Goal: Task Accomplishment & Management: Complete application form

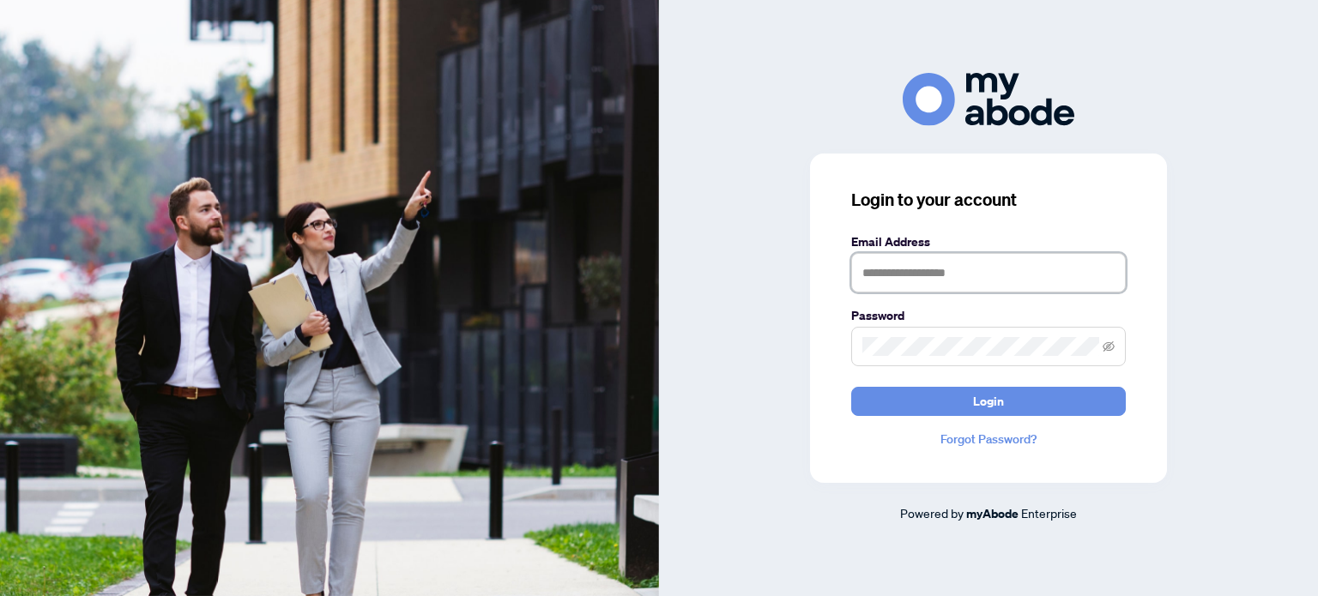
click at [874, 262] on input "text" at bounding box center [988, 272] width 274 height 39
type input "**********"
click at [851, 387] on button "Login" at bounding box center [988, 401] width 274 height 29
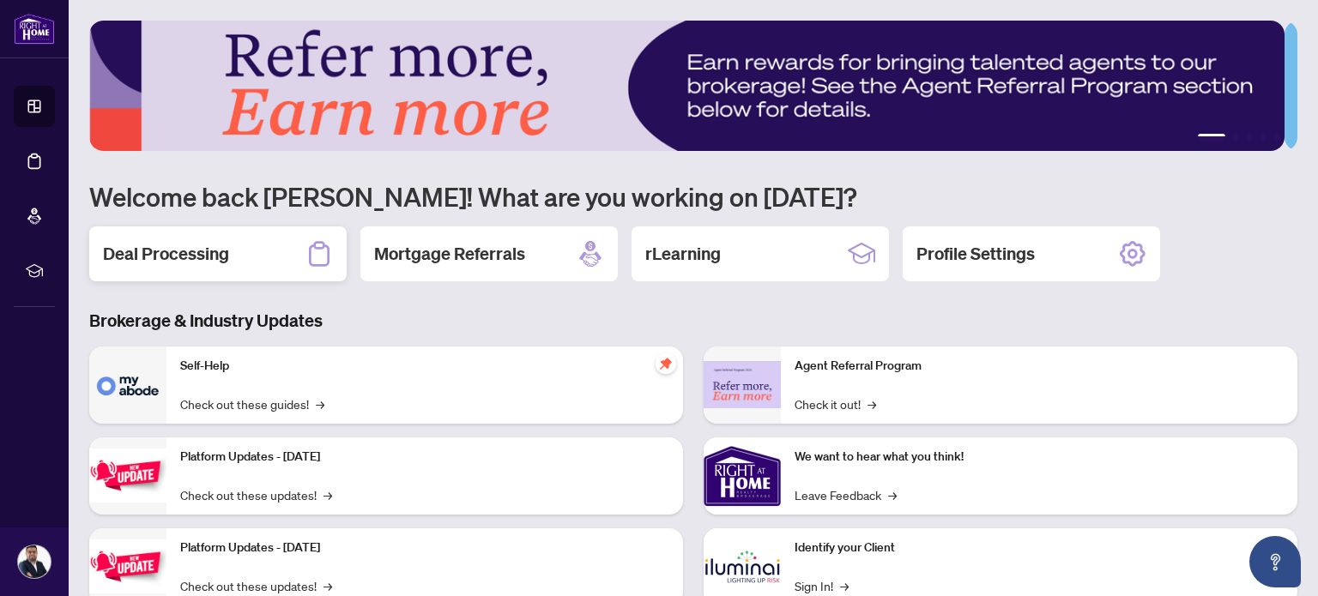
click at [176, 250] on h2 "Deal Processing" at bounding box center [166, 254] width 126 height 24
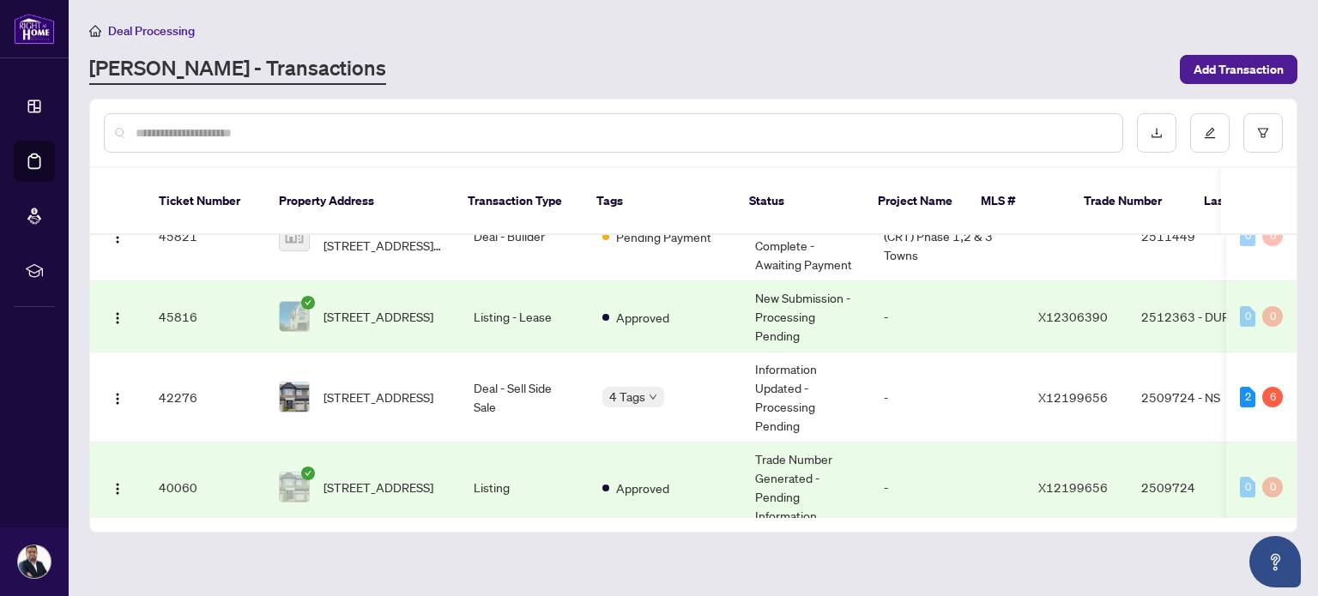
scroll to position [476, 0]
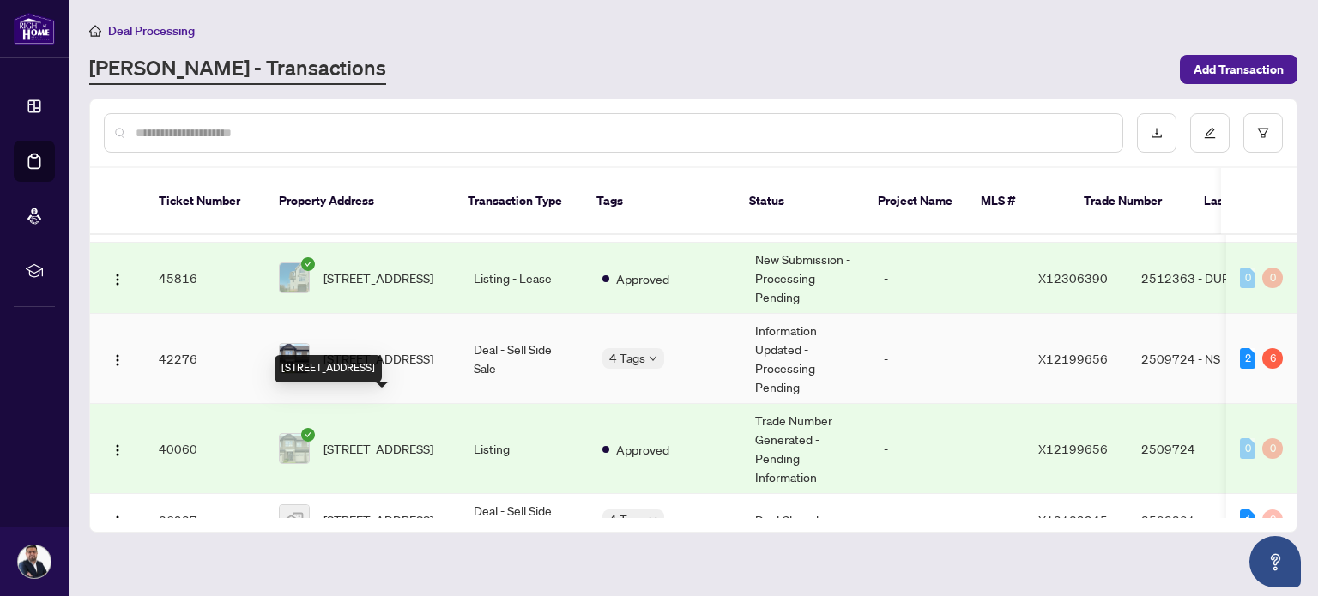
click at [375, 368] on span "152 Popplewell Cres, Ottawa, Ontario K2J 5P7, Canada" at bounding box center [378, 358] width 110 height 19
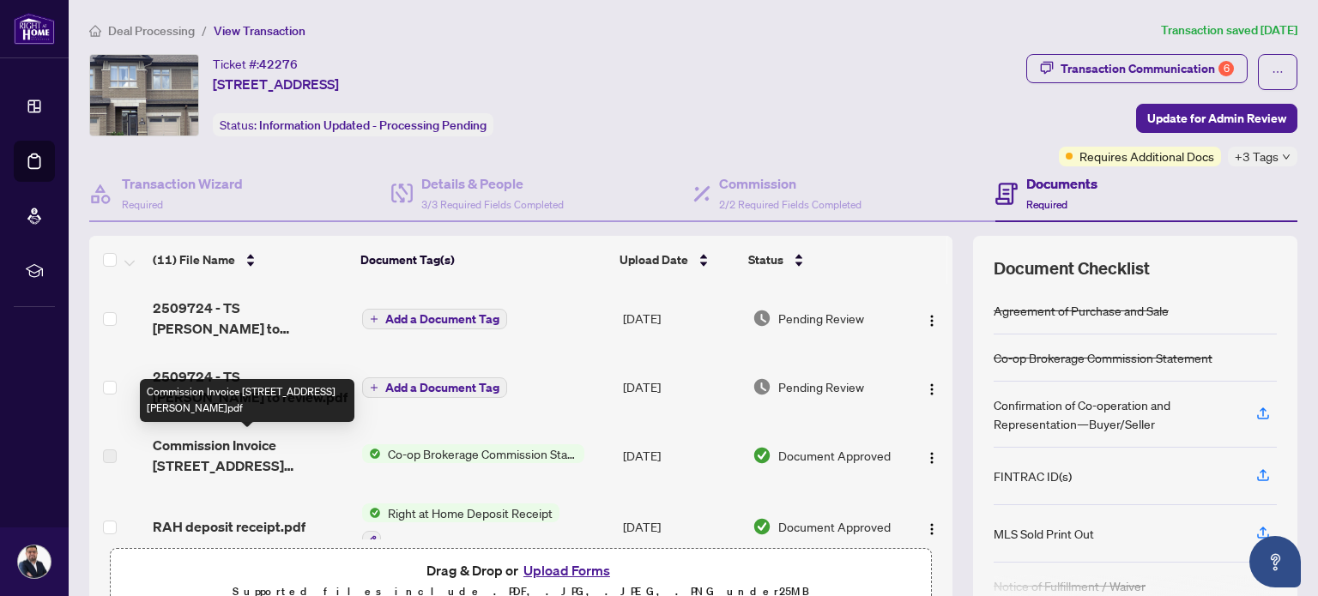
click at [272, 447] on span "Commission Invoice 152 Popplewell Crescent.pdf" at bounding box center [250, 455] width 195 height 41
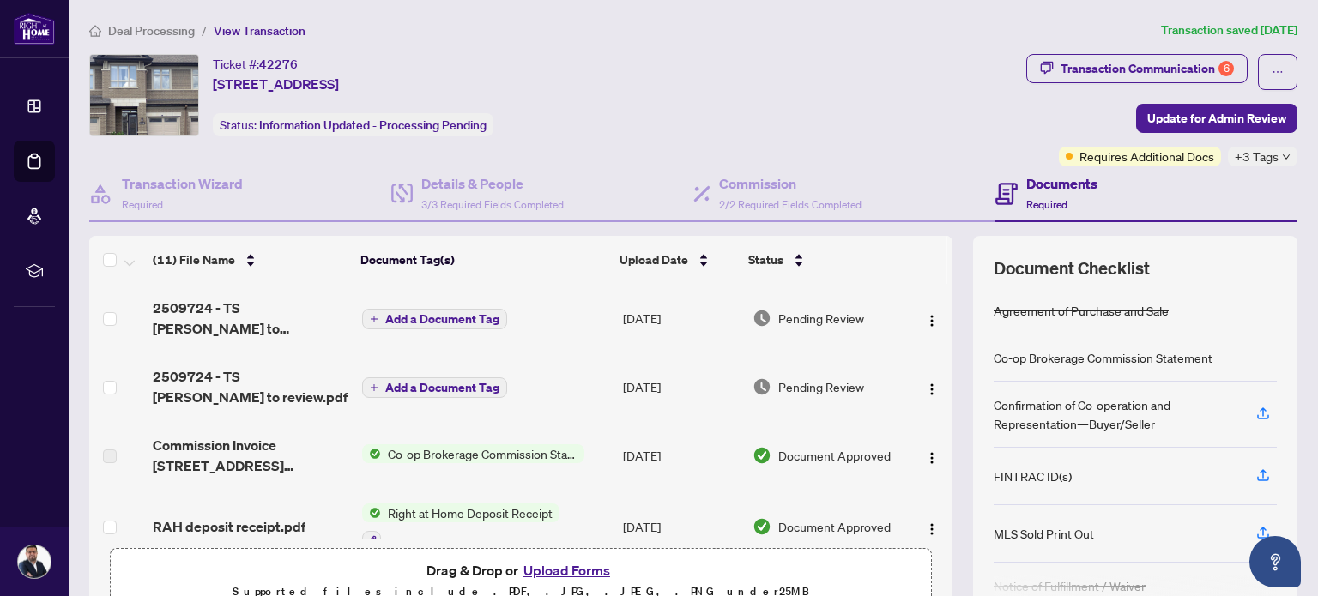
click at [468, 446] on span "Co-op Brokerage Commission Statement" at bounding box center [482, 453] width 203 height 19
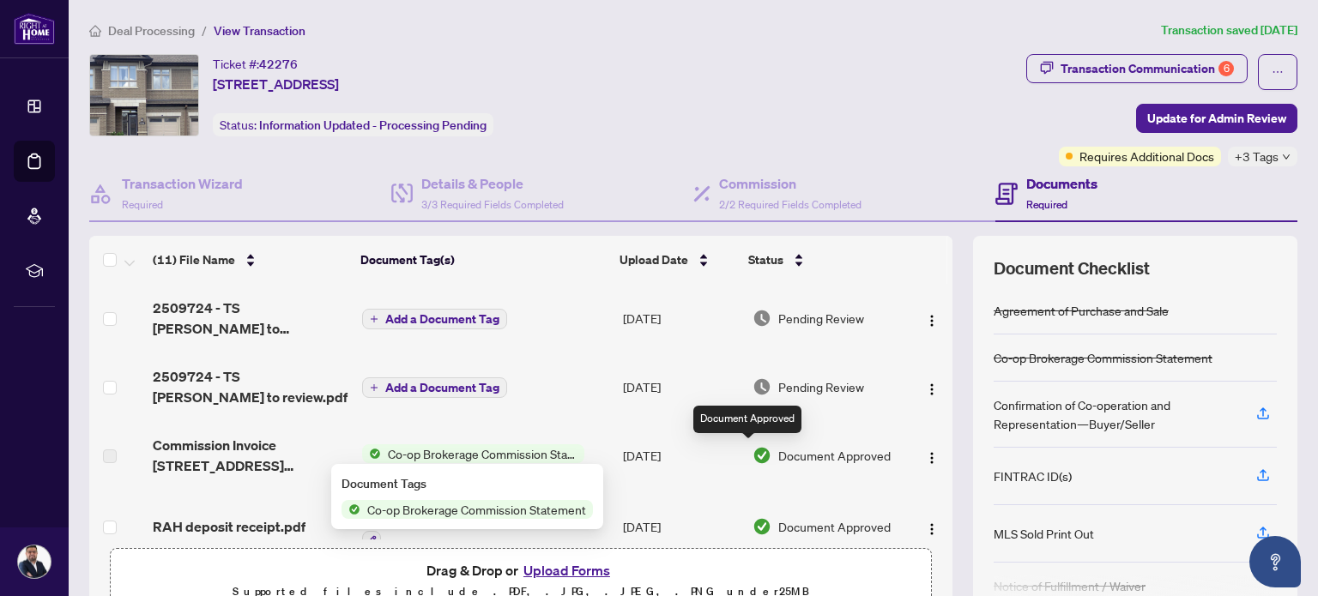
click at [778, 453] on span "Document Approved" at bounding box center [834, 455] width 112 height 19
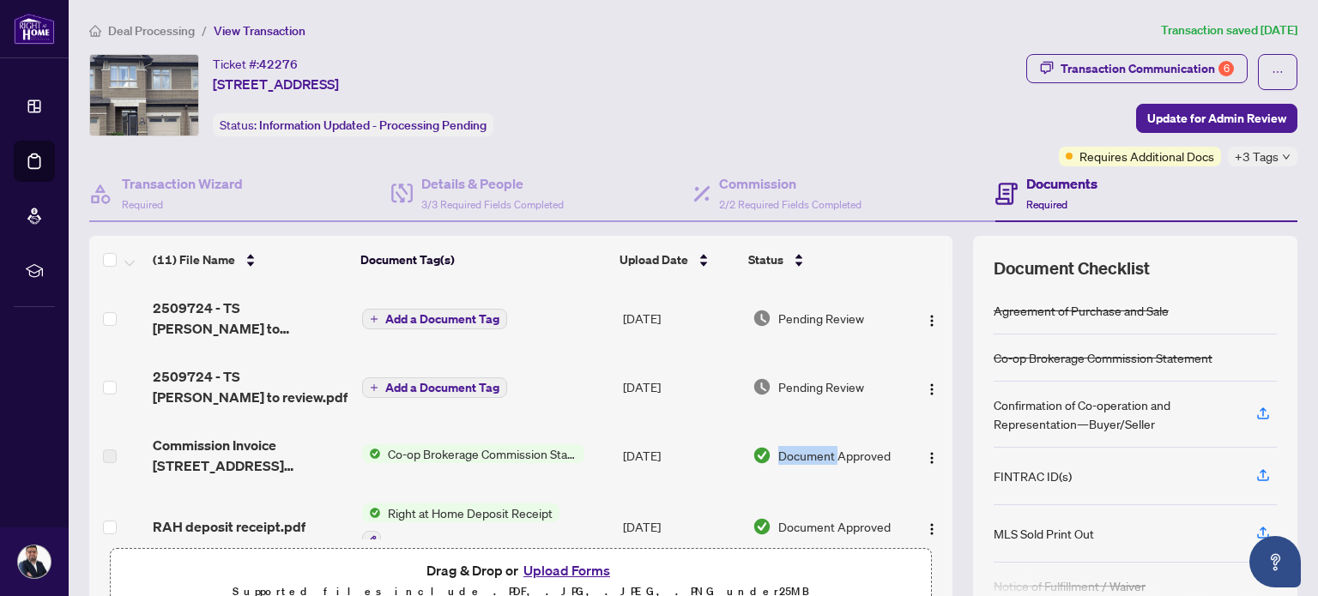
click at [778, 453] on span "Document Approved" at bounding box center [834, 455] width 112 height 19
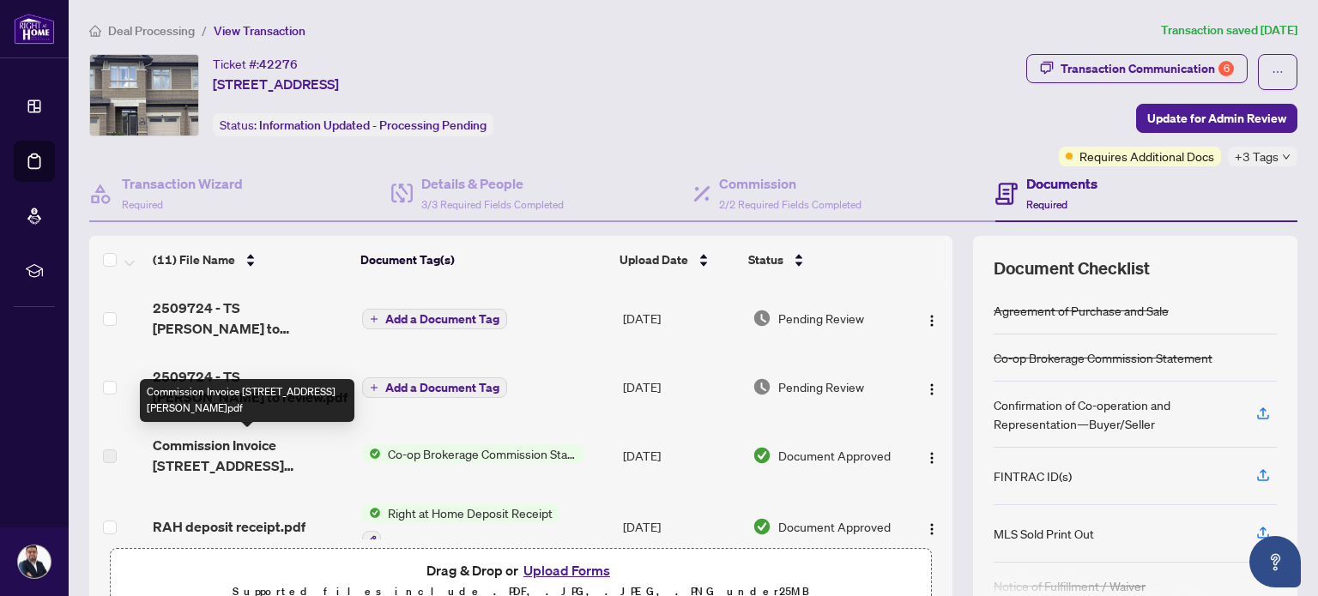
click at [213, 454] on span "Commission Invoice 152 Popplewell Crescent.pdf" at bounding box center [250, 455] width 195 height 41
click at [201, 449] on span "Commission Invoice 152 Popplewell Crescent.pdf" at bounding box center [250, 455] width 195 height 41
click at [202, 449] on span "Commission Invoice 152 Popplewell Crescent.pdf" at bounding box center [250, 455] width 195 height 41
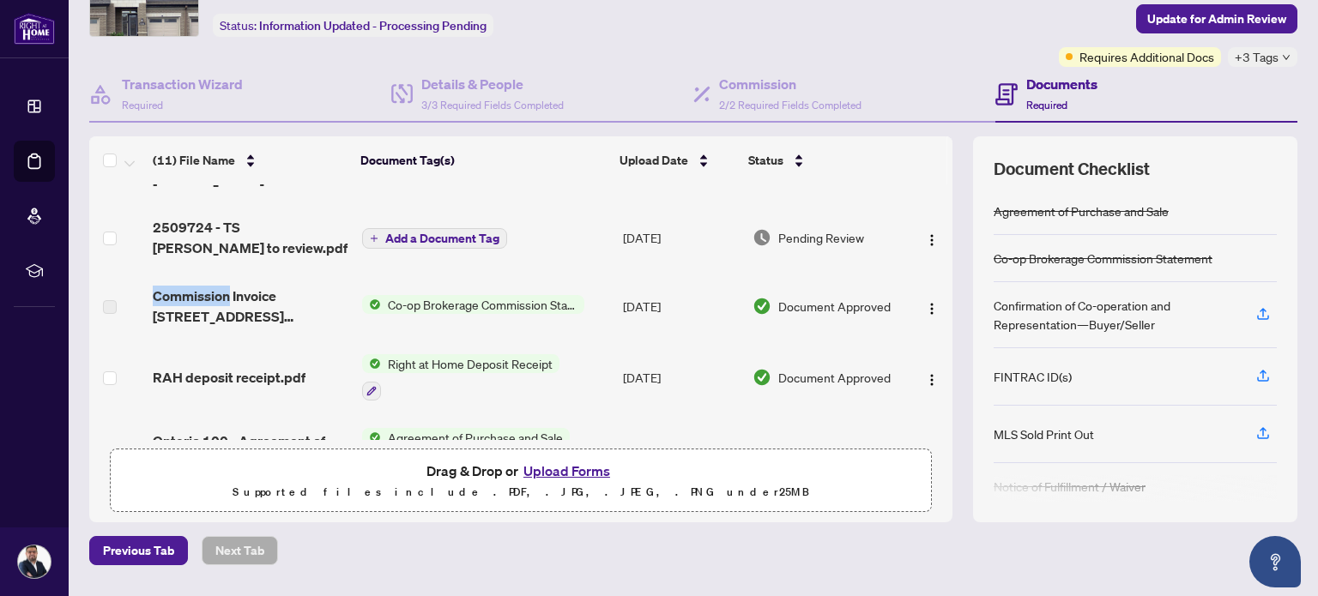
scroll to position [22, 0]
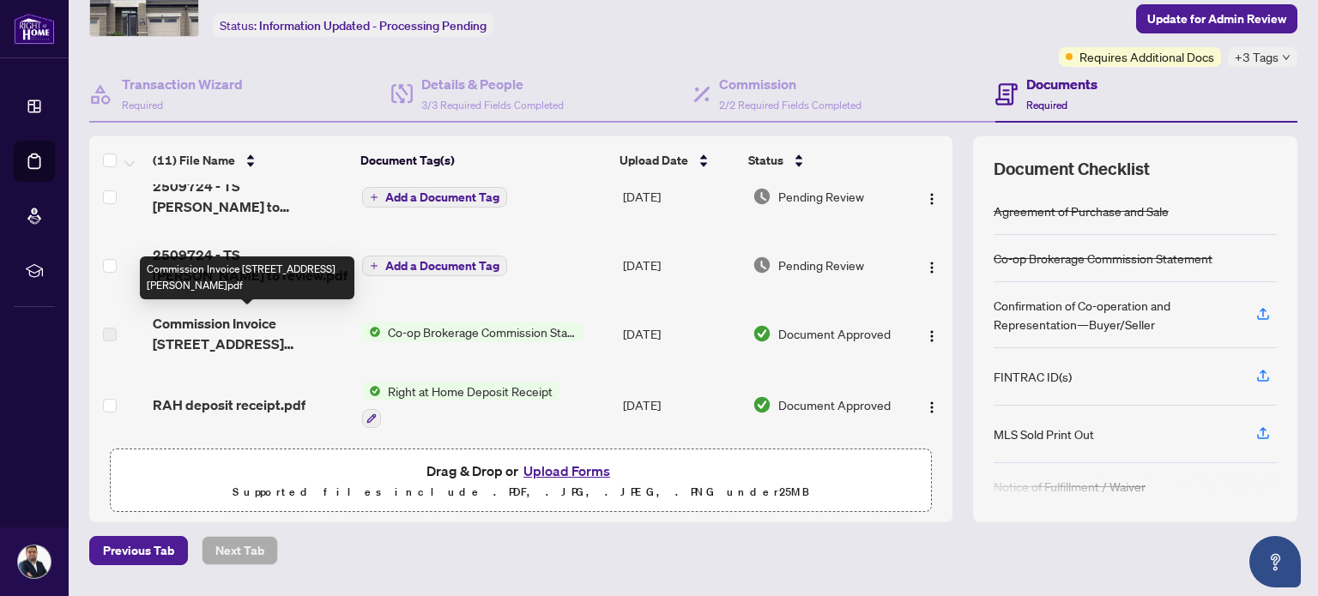
click at [238, 339] on span "Commission Invoice 152 Popplewell Crescent.pdf" at bounding box center [250, 333] width 195 height 41
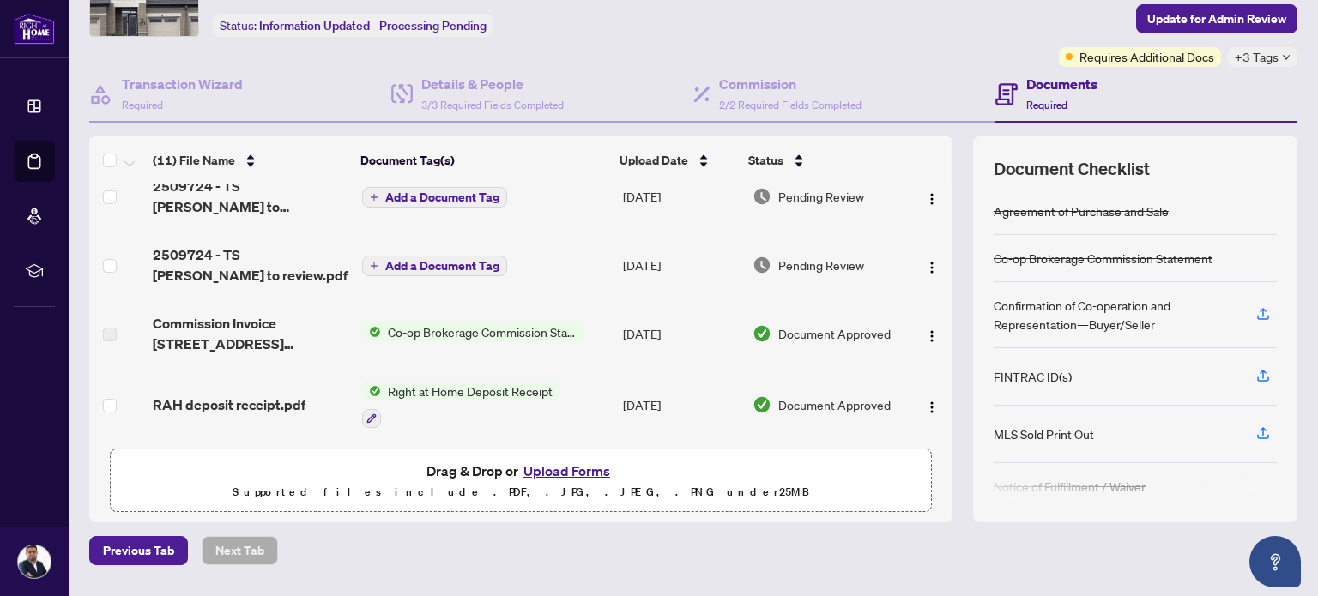
click at [779, 335] on span "Document Approved" at bounding box center [834, 333] width 112 height 19
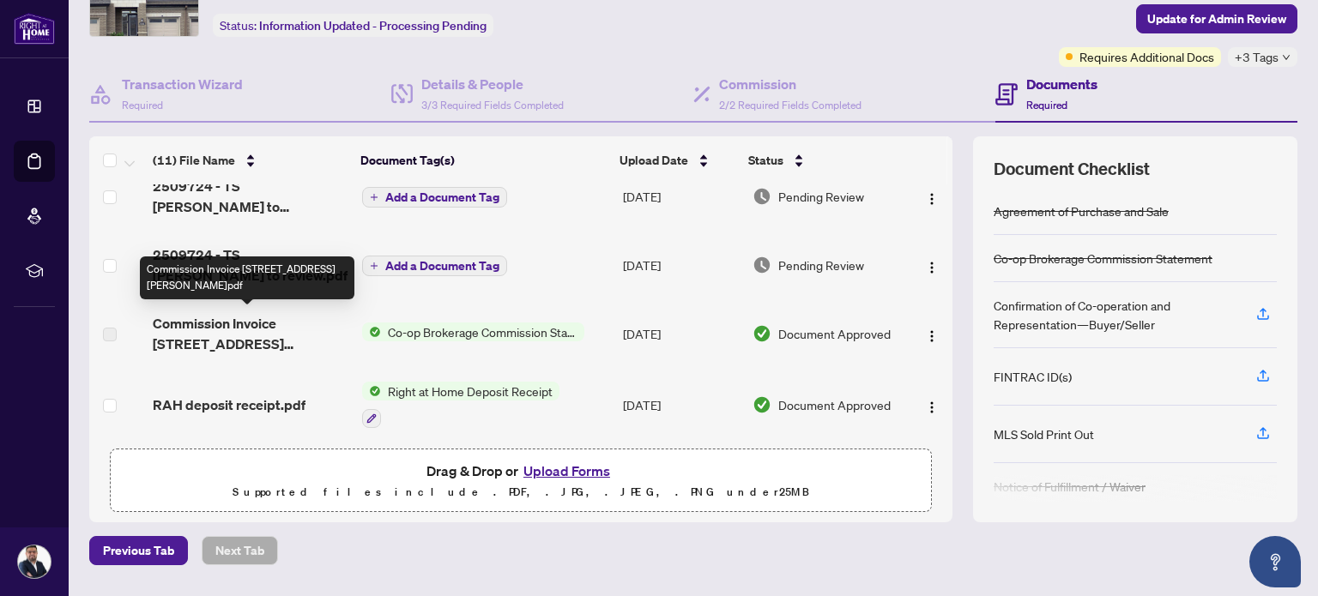
click at [236, 260] on div "Commission Invoice 152 Popplewell Crescent.pdf" at bounding box center [247, 277] width 214 height 43
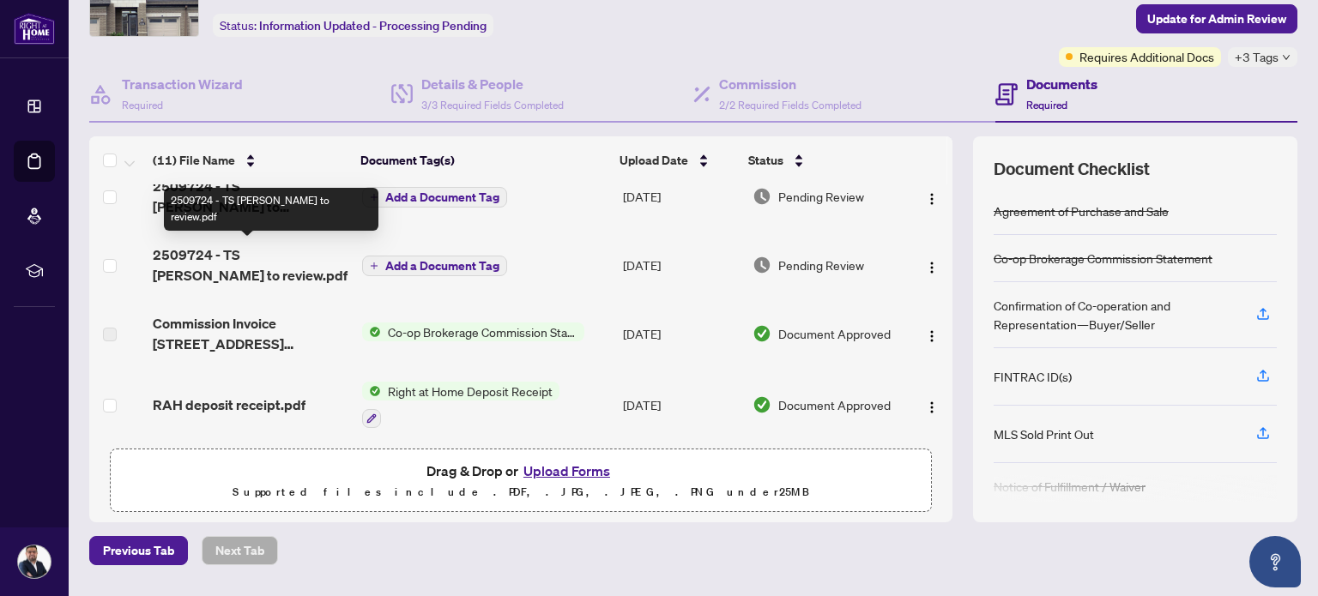
click at [240, 239] on td "2509724 - TS Keyur to review.pdf" at bounding box center [250, 265] width 208 height 69
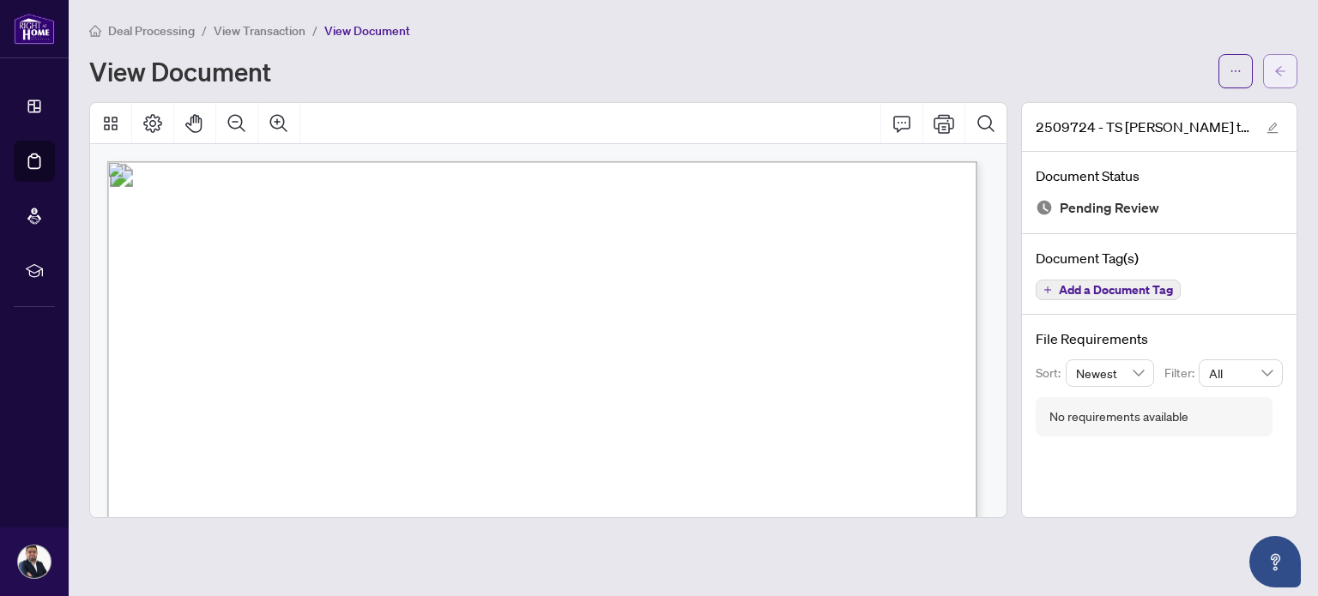
click at [1278, 71] on icon "arrow-left" at bounding box center [1280, 71] width 12 height 12
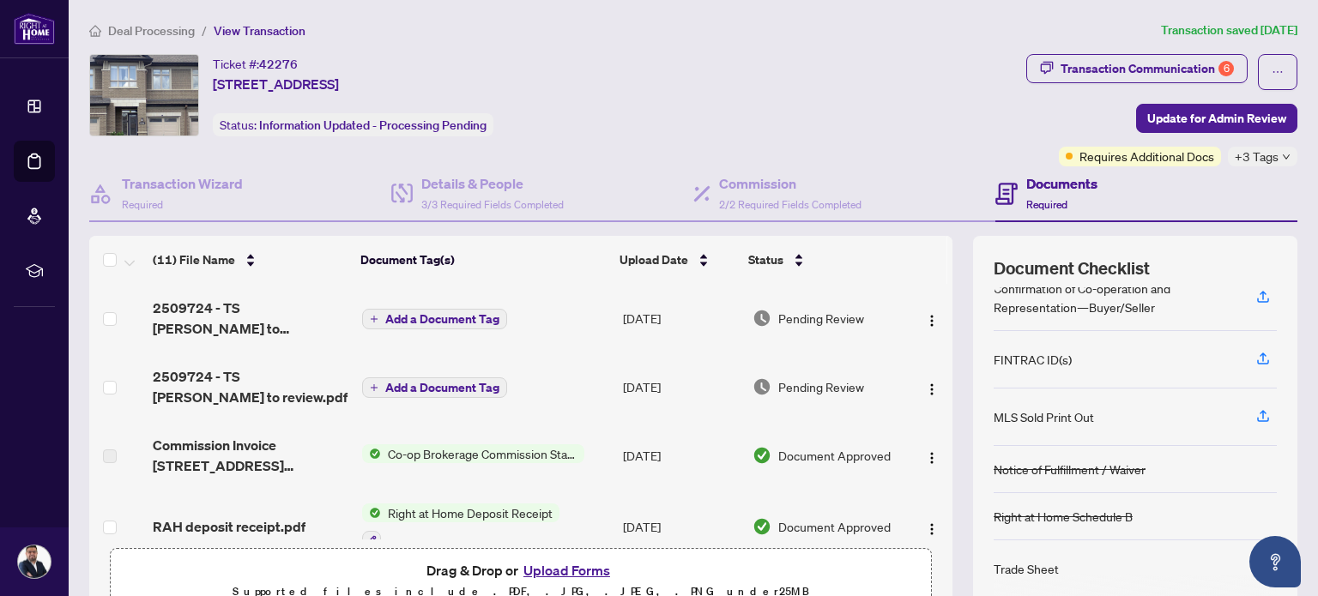
scroll to position [17, 0]
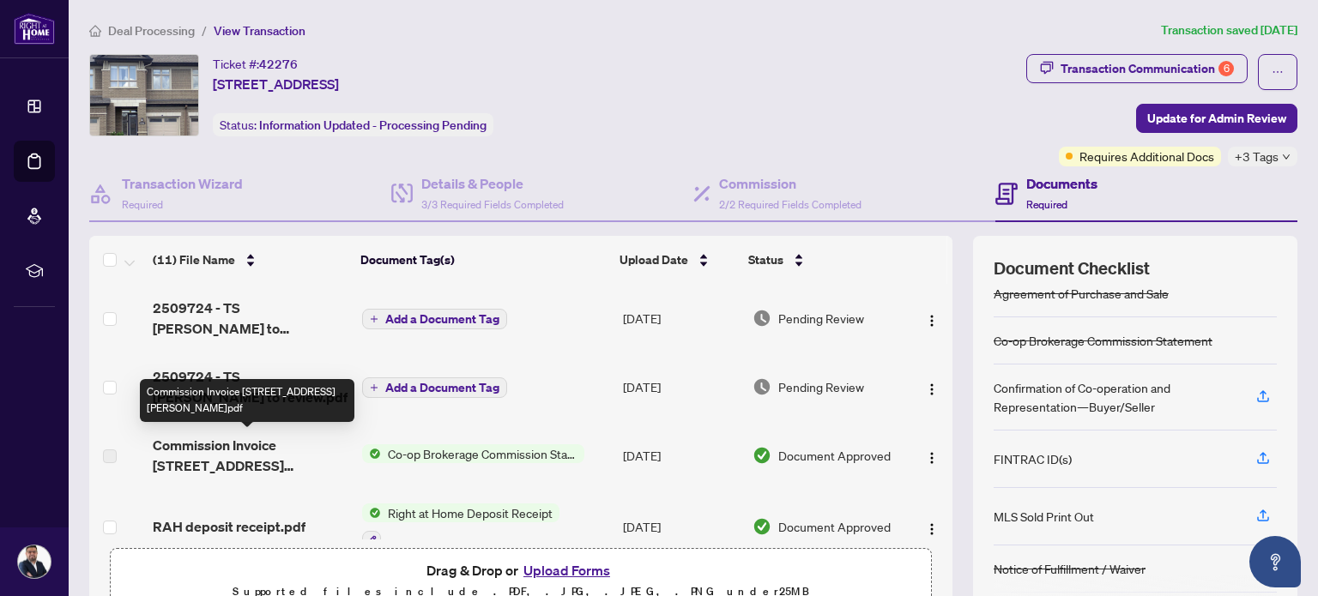
click at [259, 449] on span "Commission Invoice 152 Popplewell Crescent.pdf" at bounding box center [250, 455] width 195 height 41
click at [167, 464] on span "Commission Invoice 152 Popplewell Crescent.pdf" at bounding box center [250, 455] width 195 height 41
click at [172, 443] on span "Commission Invoice 152 Popplewell Crescent.pdf" at bounding box center [250, 455] width 195 height 41
click at [173, 443] on span "Commission Invoice 152 Popplewell Crescent.pdf" at bounding box center [250, 455] width 195 height 41
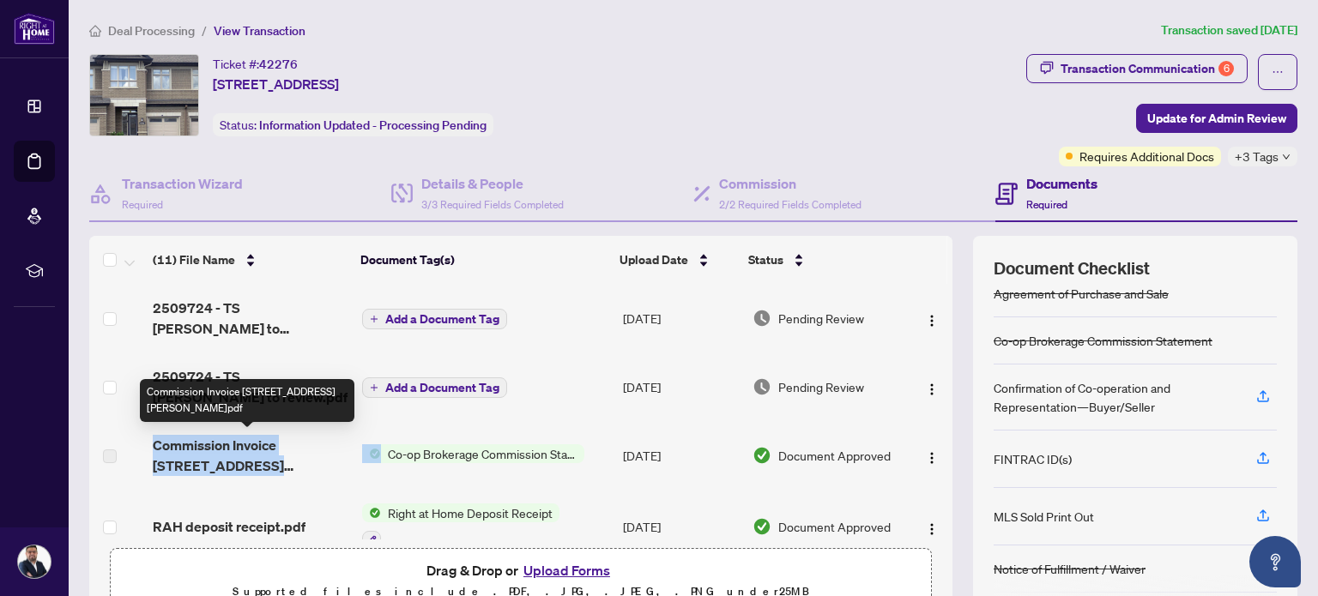
click at [230, 459] on span "Commission Invoice 152 Popplewell Crescent.pdf" at bounding box center [250, 455] width 195 height 41
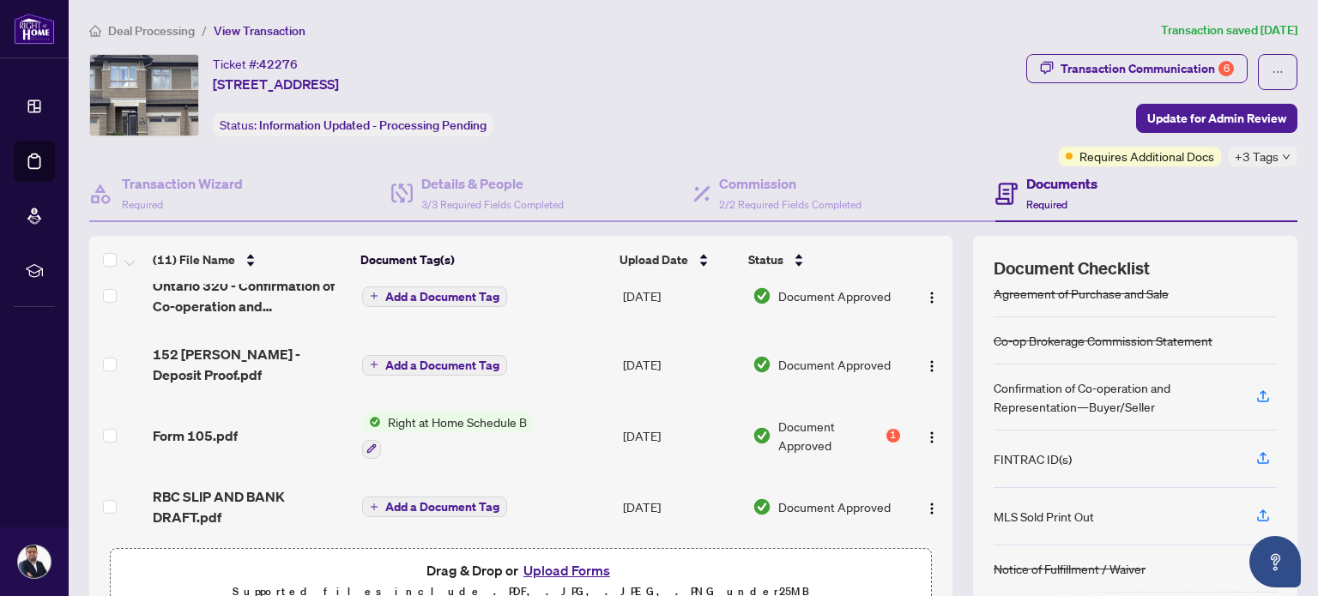
scroll to position [0, 0]
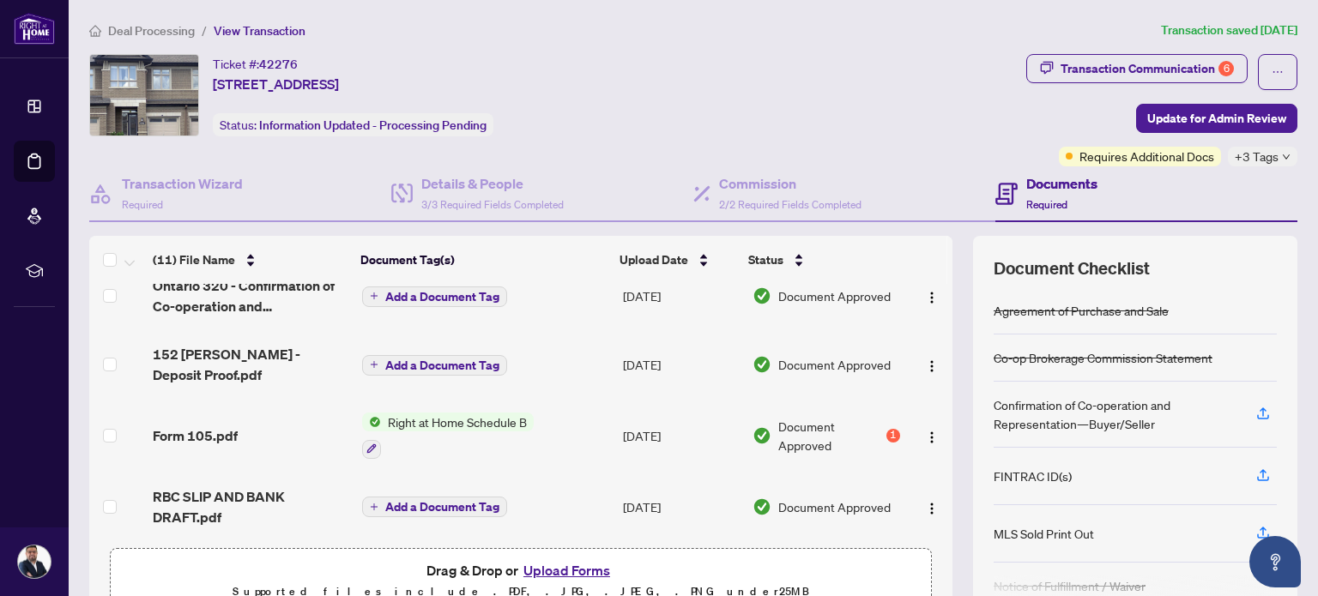
click at [1040, 413] on div "Confirmation of Co-operation and Representation—Buyer/Seller" at bounding box center [1114, 414] width 242 height 38
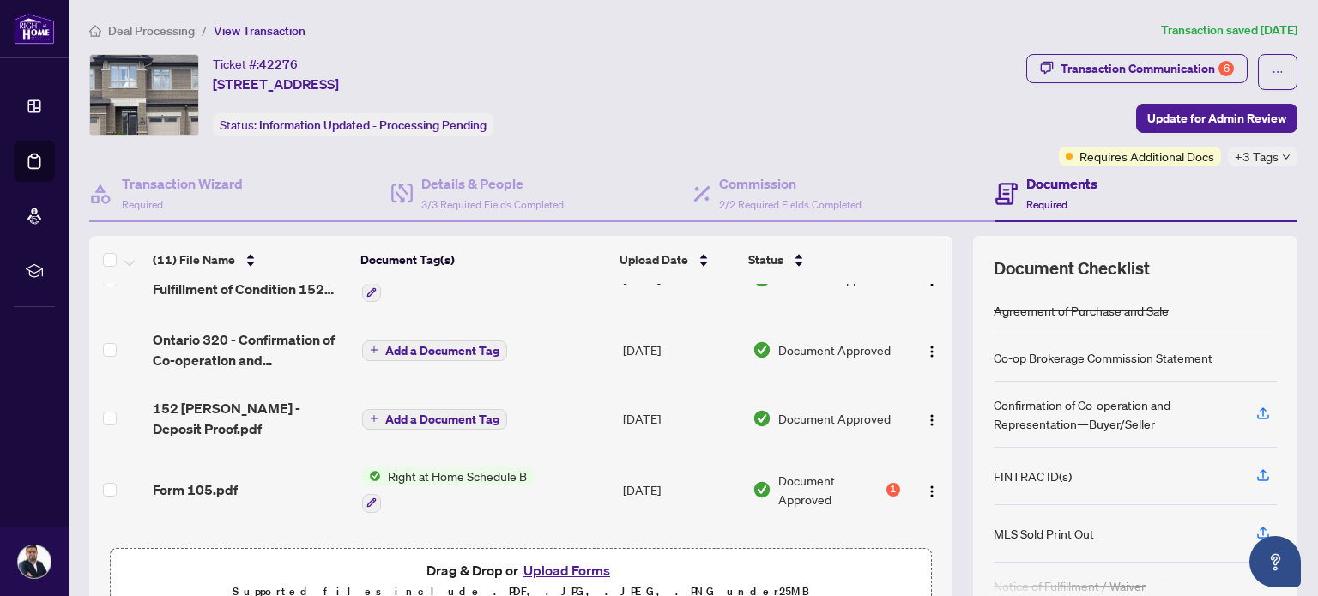
scroll to position [423, 0]
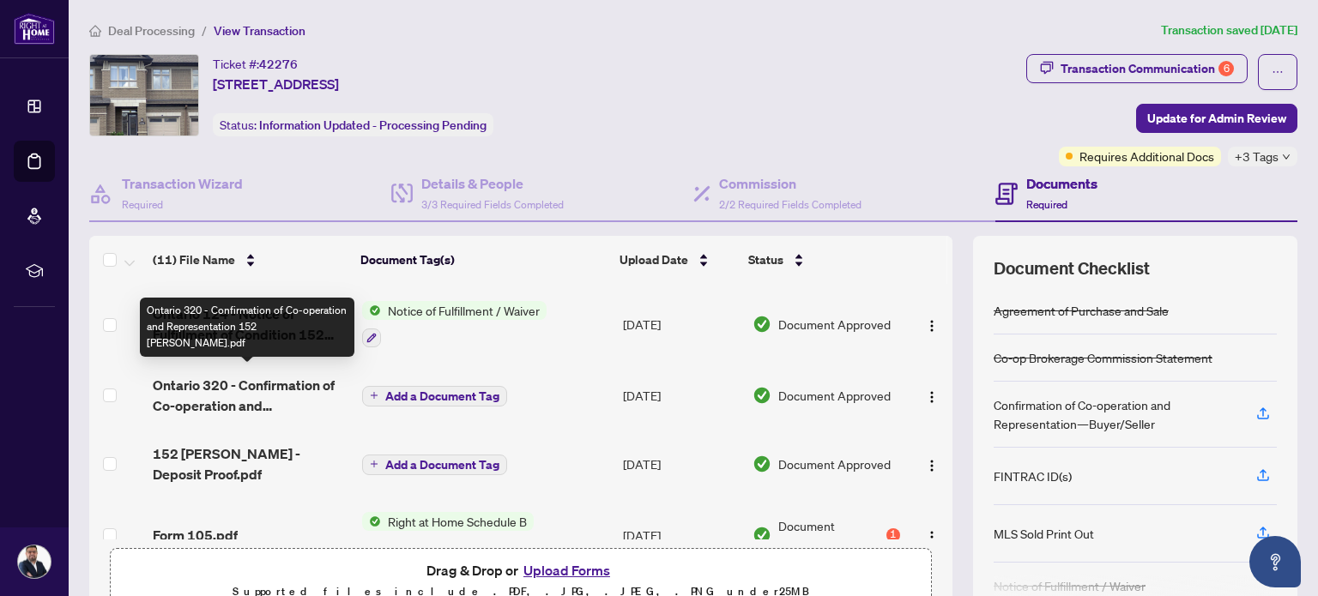
click at [250, 386] on span "Ontario 320 - Confirmation of Co-operation and Representation 152 Popplewell.pdf" at bounding box center [250, 395] width 195 height 41
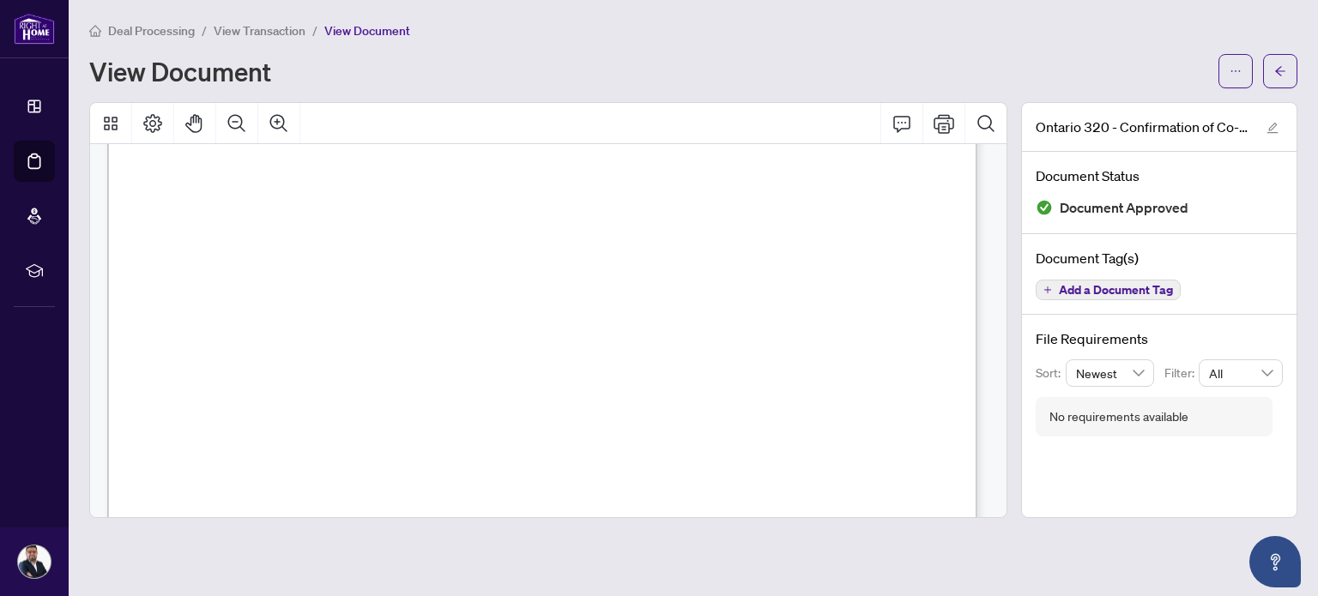
scroll to position [100, 0]
click at [1282, 71] on icon "arrow-left" at bounding box center [1280, 71] width 12 height 12
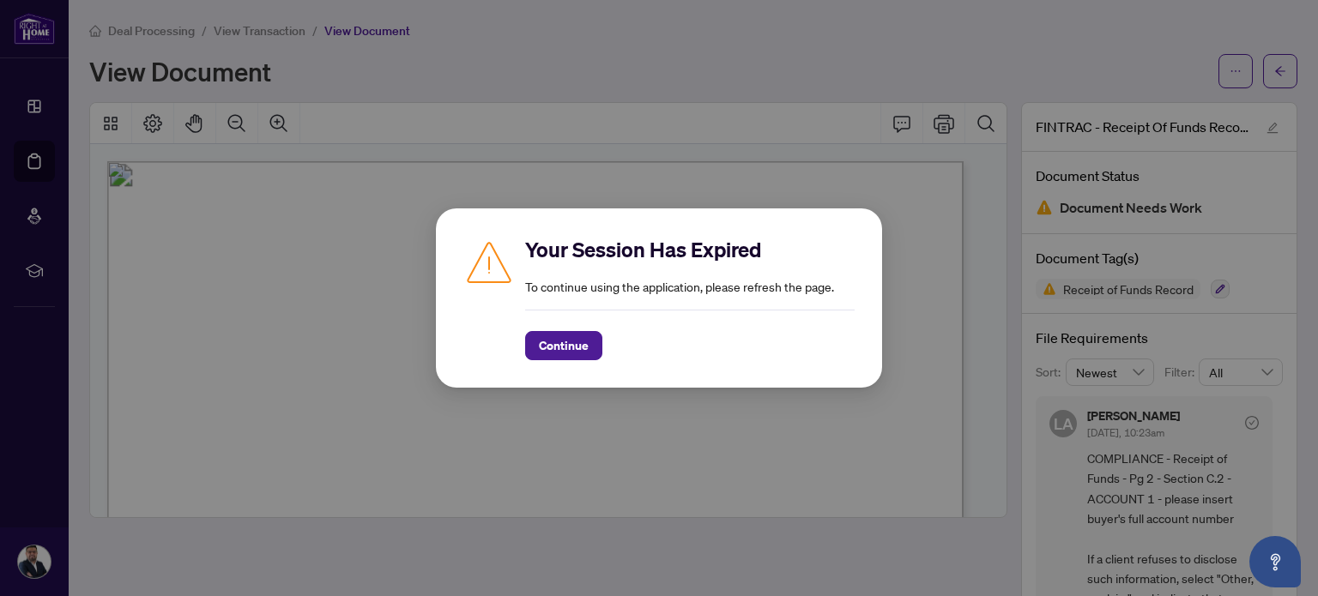
scroll to position [300, 0]
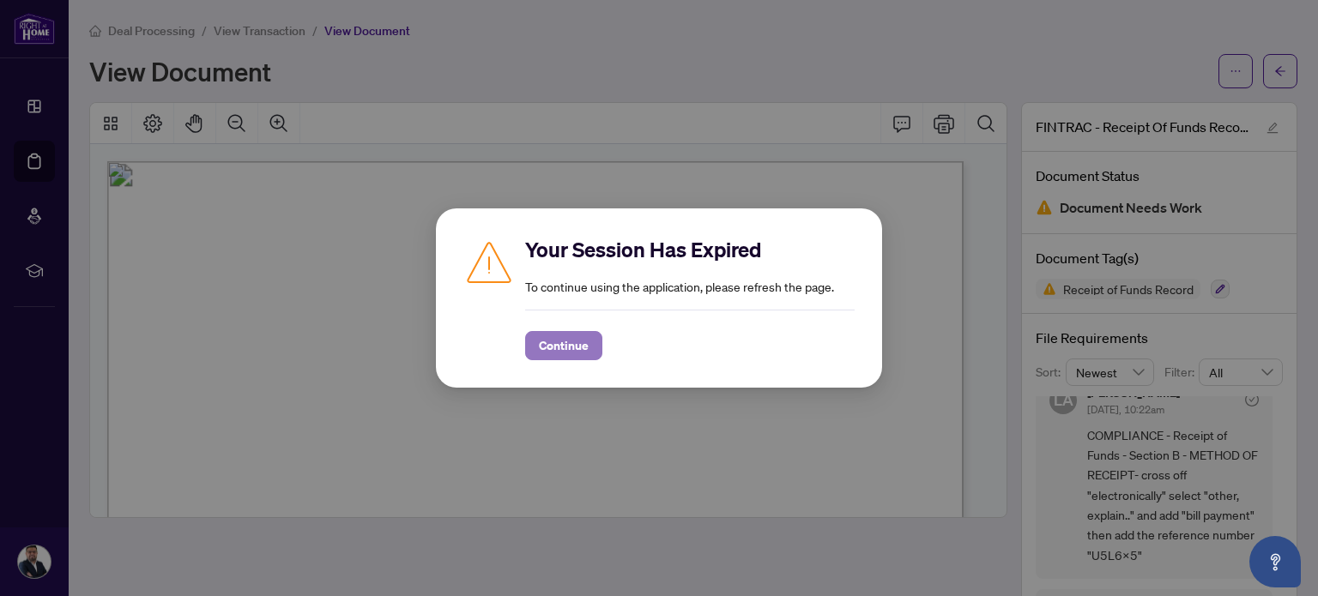
click at [573, 346] on span "Continue" at bounding box center [564, 345] width 50 height 27
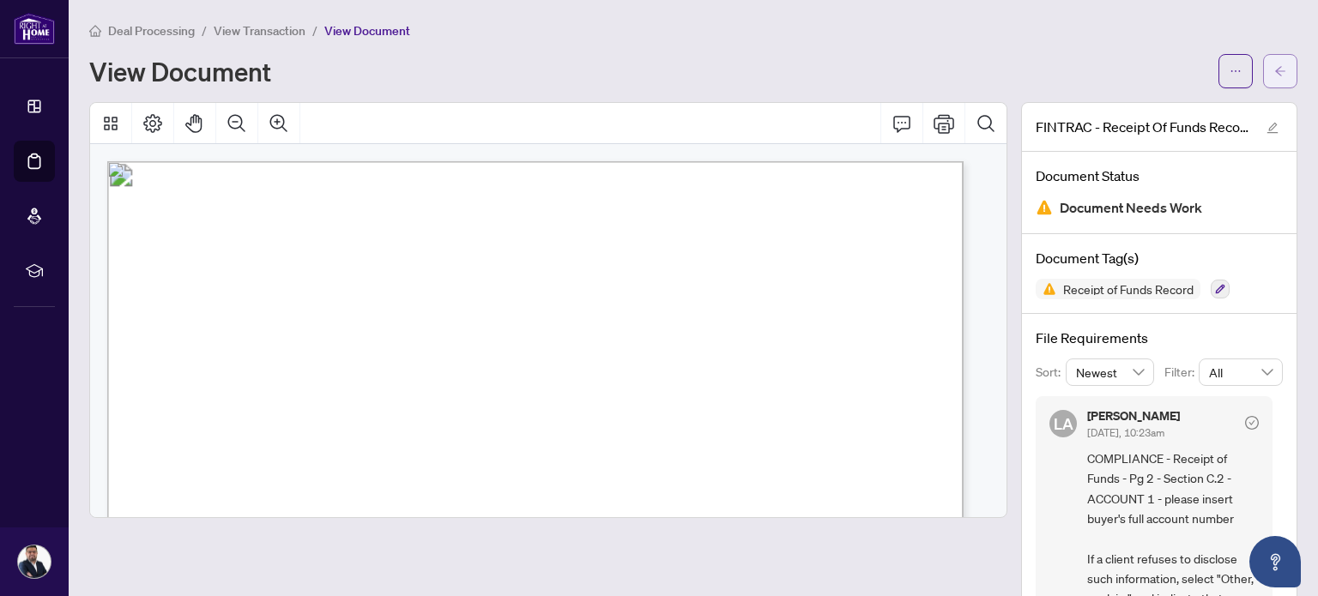
click at [1274, 68] on icon "arrow-left" at bounding box center [1280, 71] width 12 height 12
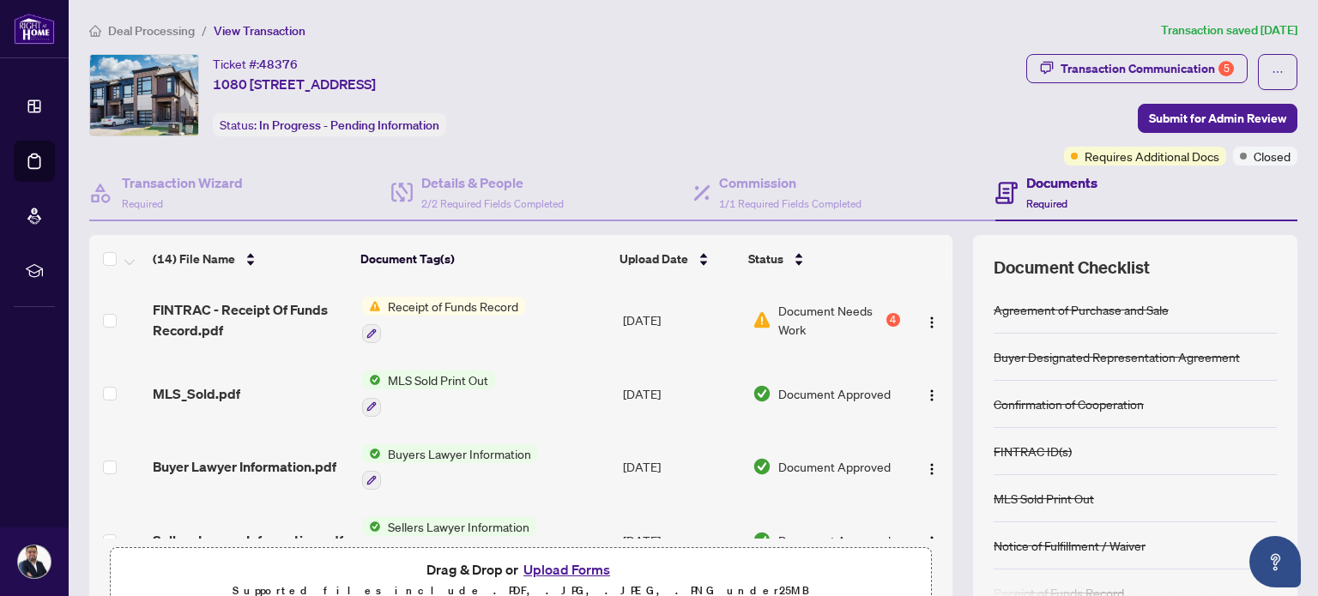
click at [182, 27] on span "Deal Processing" at bounding box center [151, 30] width 87 height 15
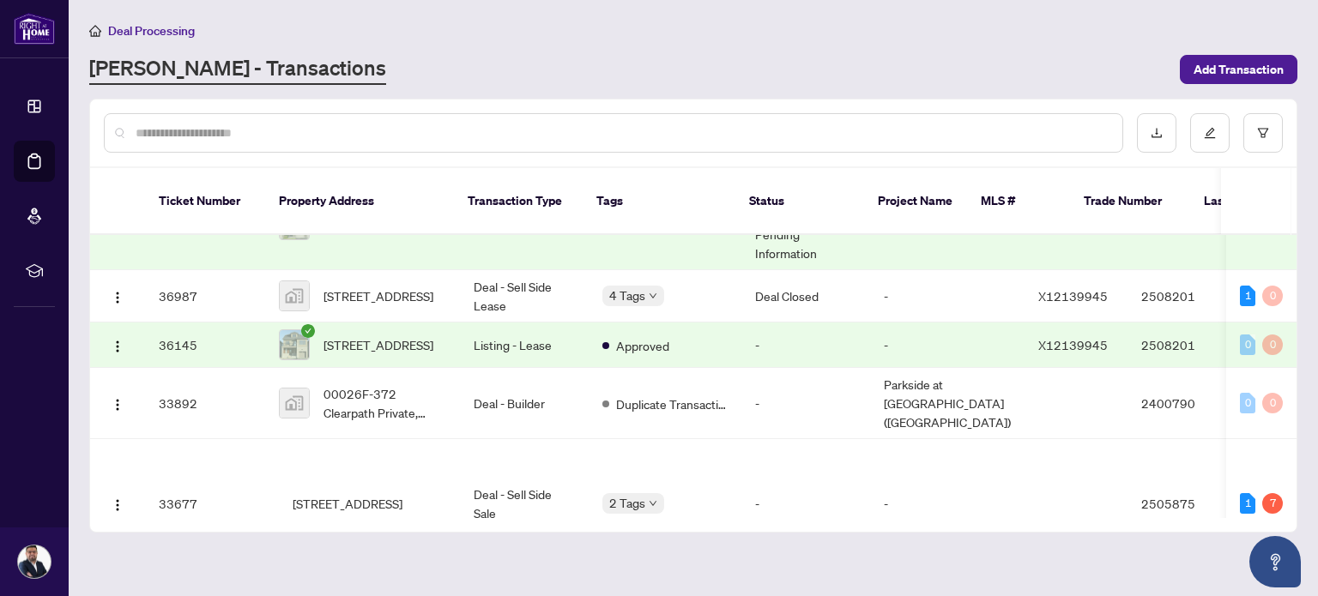
scroll to position [500, 0]
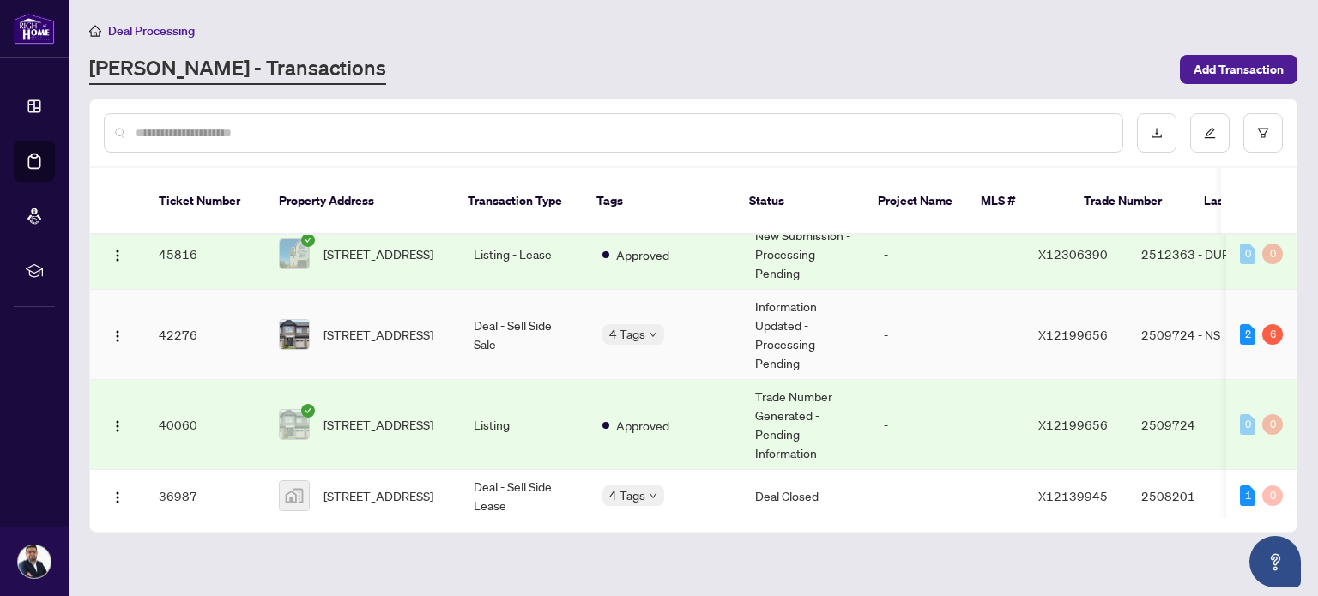
click at [323, 350] on div "152 Popplewell Cres, Ottawa, Ontario K2J 5P7, Canada" at bounding box center [362, 334] width 167 height 31
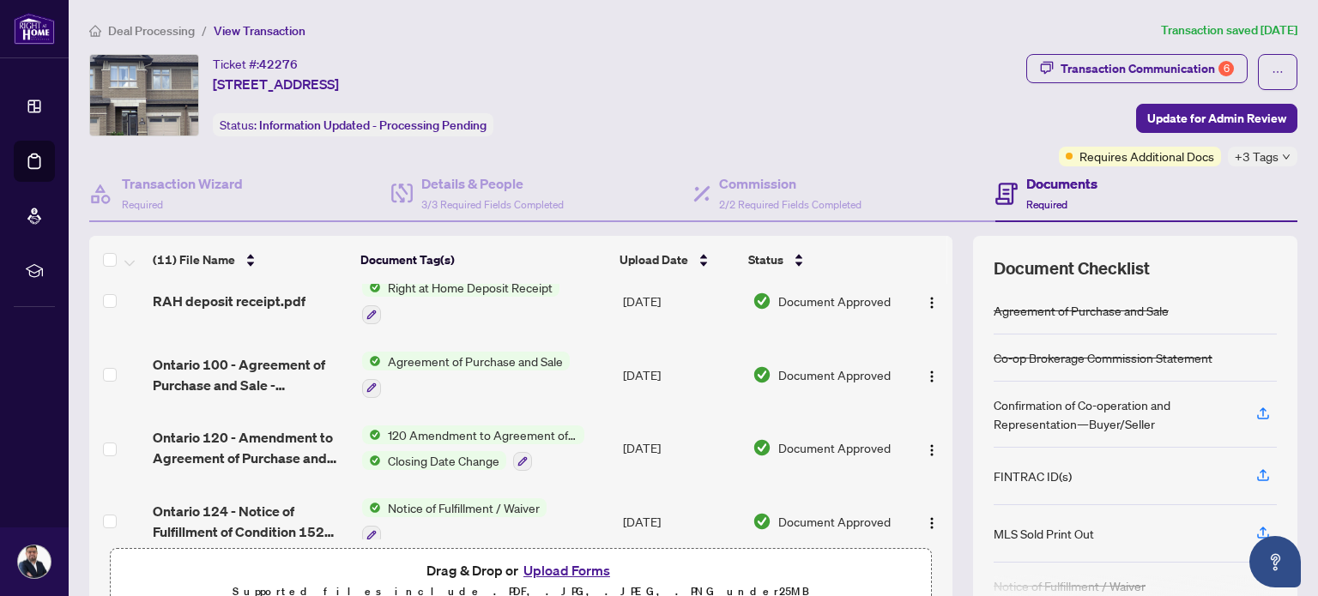
scroll to position [200, 0]
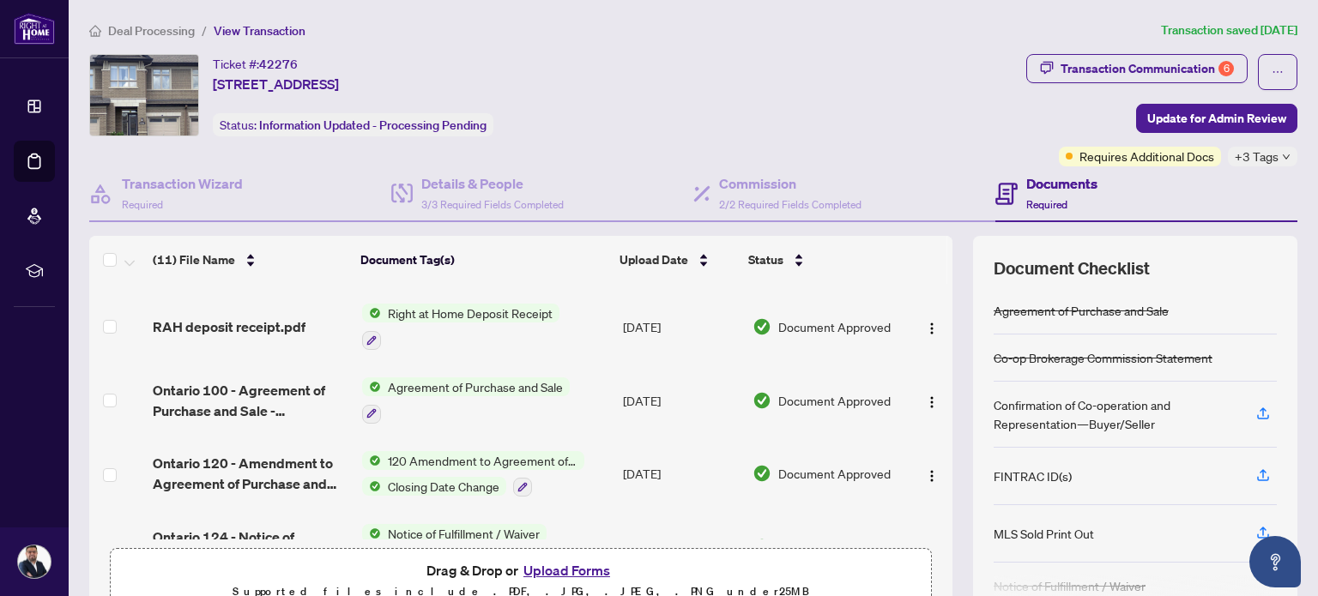
click at [1009, 411] on div "Confirmation of Co-operation and Representation—Buyer/Seller" at bounding box center [1114, 414] width 242 height 38
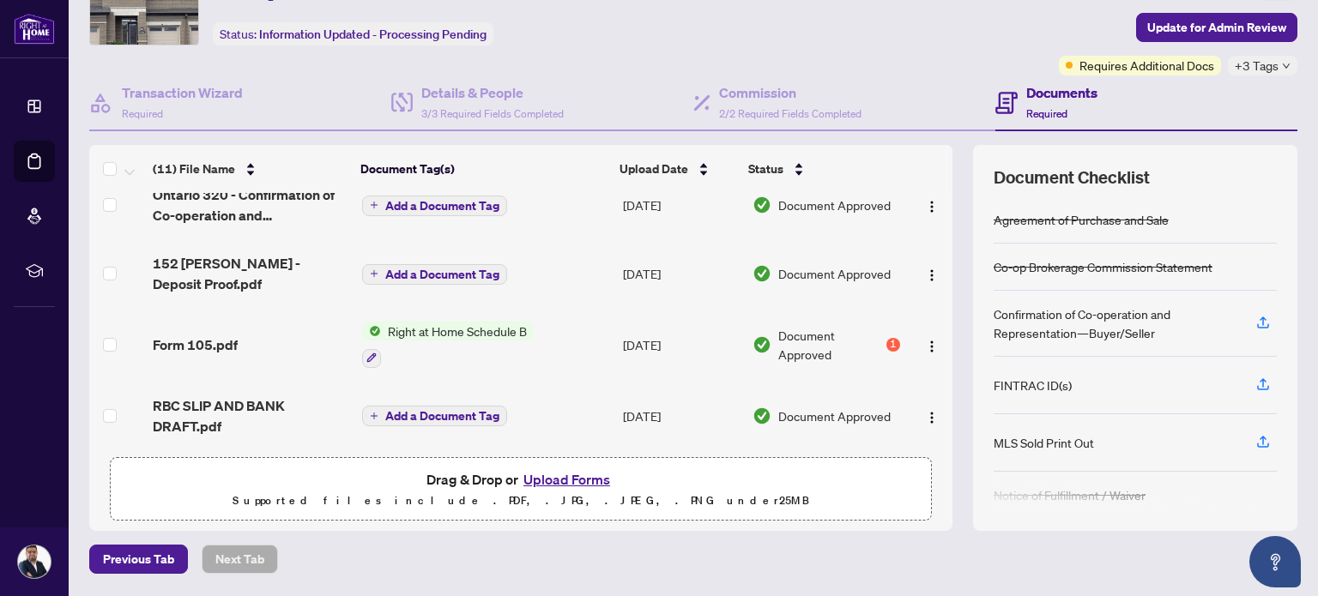
scroll to position [147, 0]
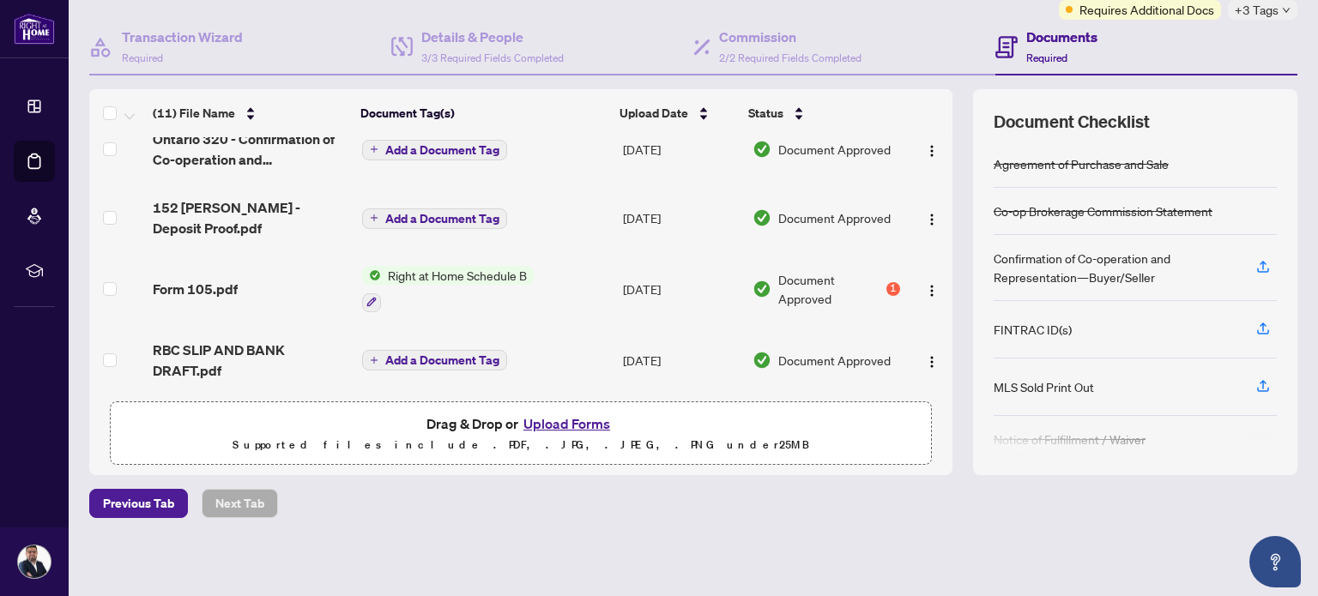
click at [567, 422] on button "Upload Forms" at bounding box center [566, 424] width 97 height 22
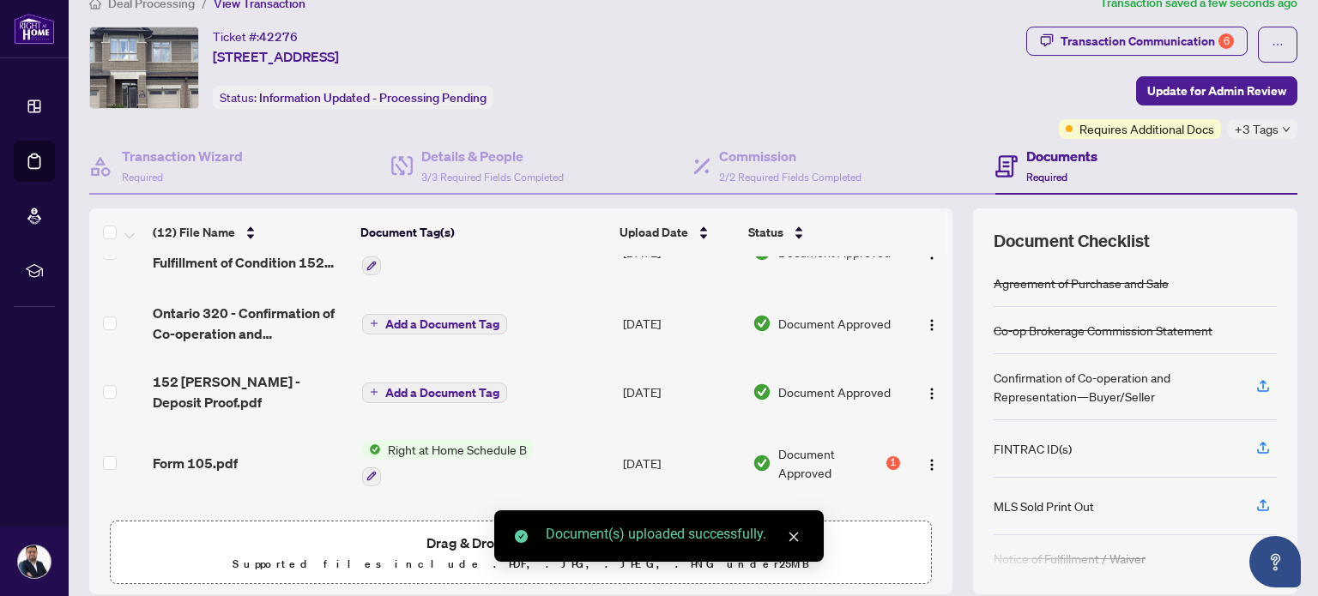
scroll to position [0, 0]
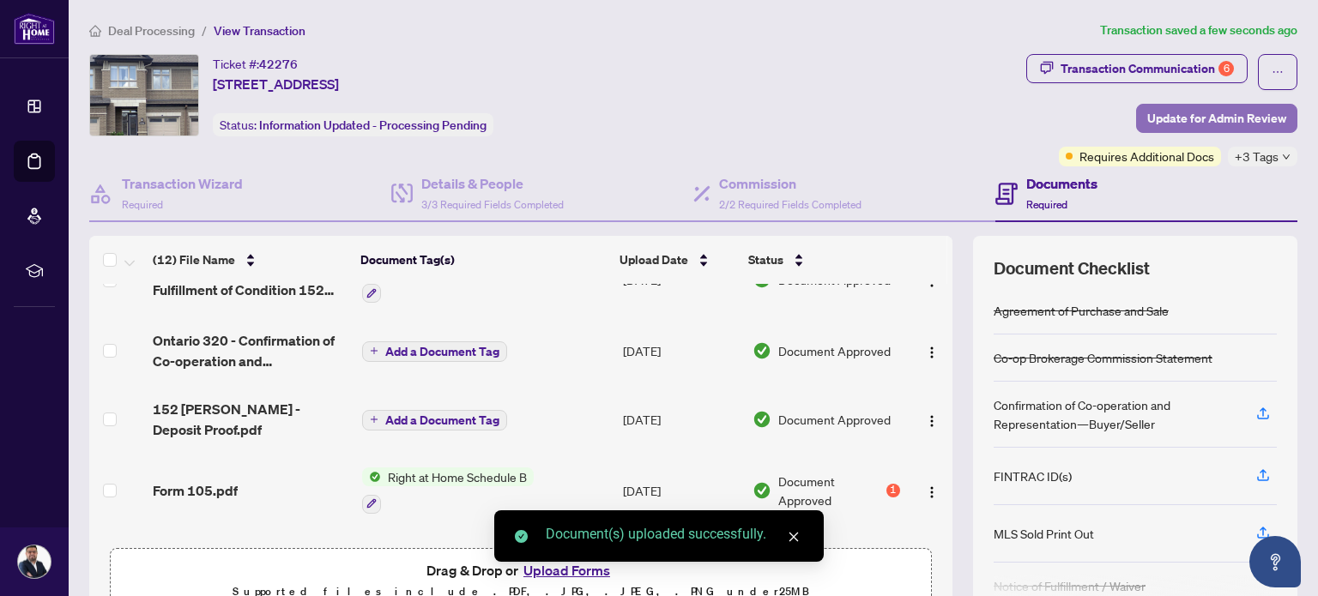
click at [1191, 112] on span "Update for Admin Review" at bounding box center [1216, 118] width 139 height 27
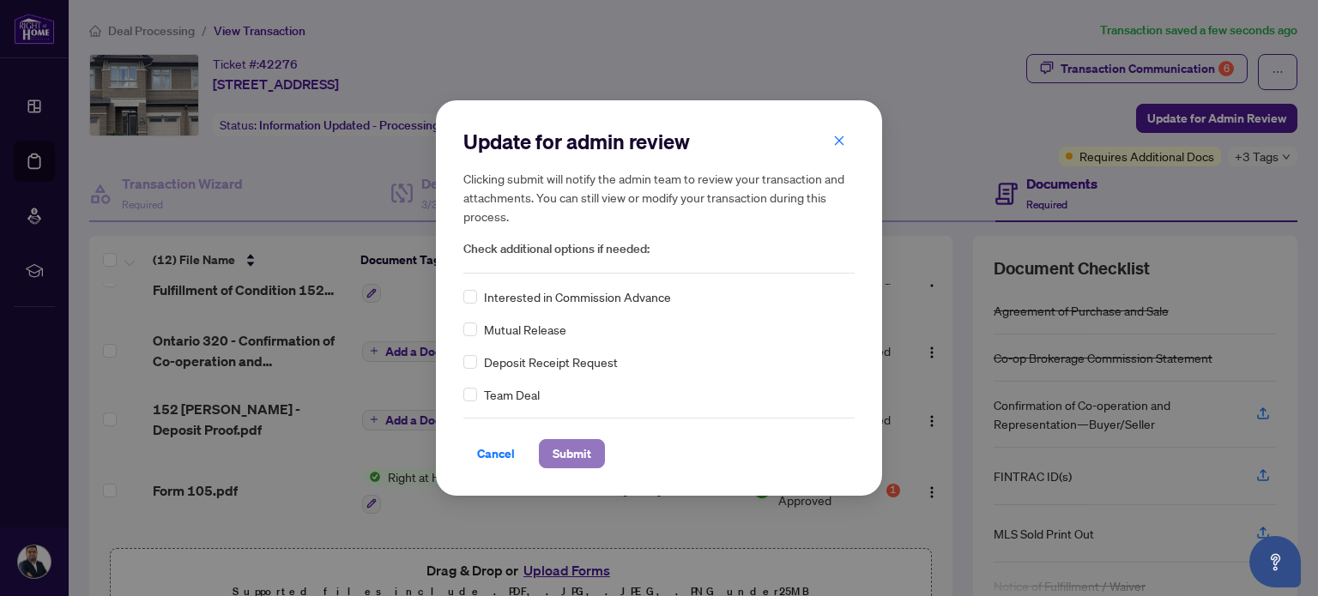
click at [572, 452] on span "Submit" at bounding box center [571, 453] width 39 height 27
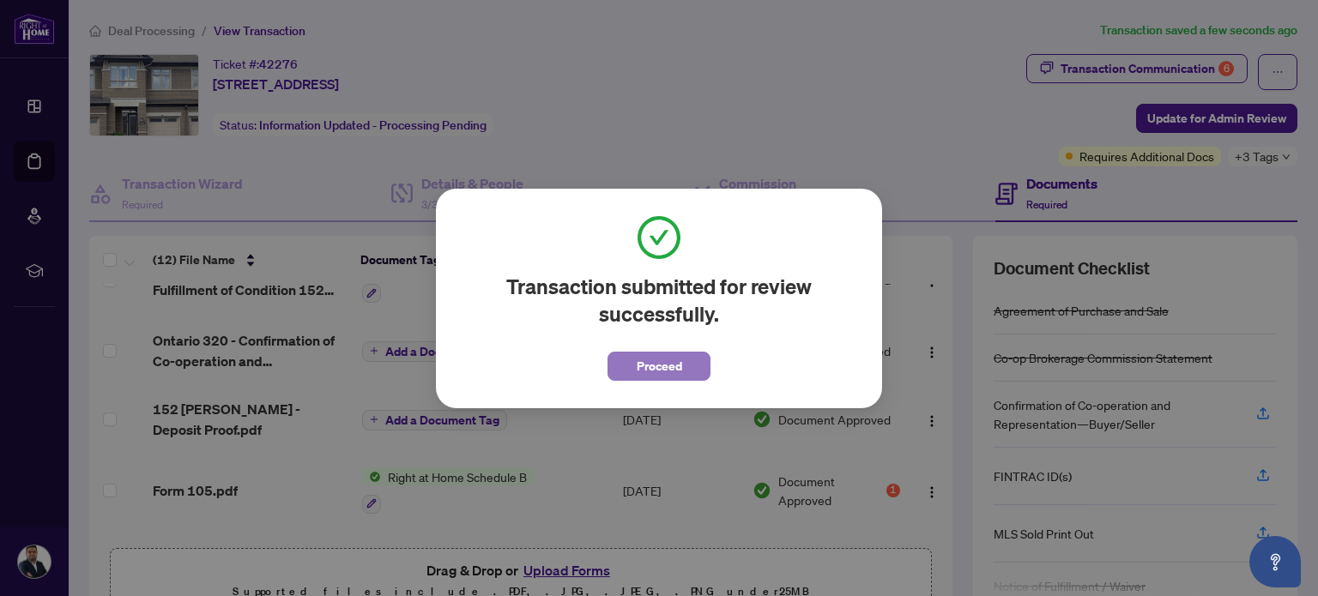
click at [663, 365] on span "Proceed" at bounding box center [658, 366] width 45 height 27
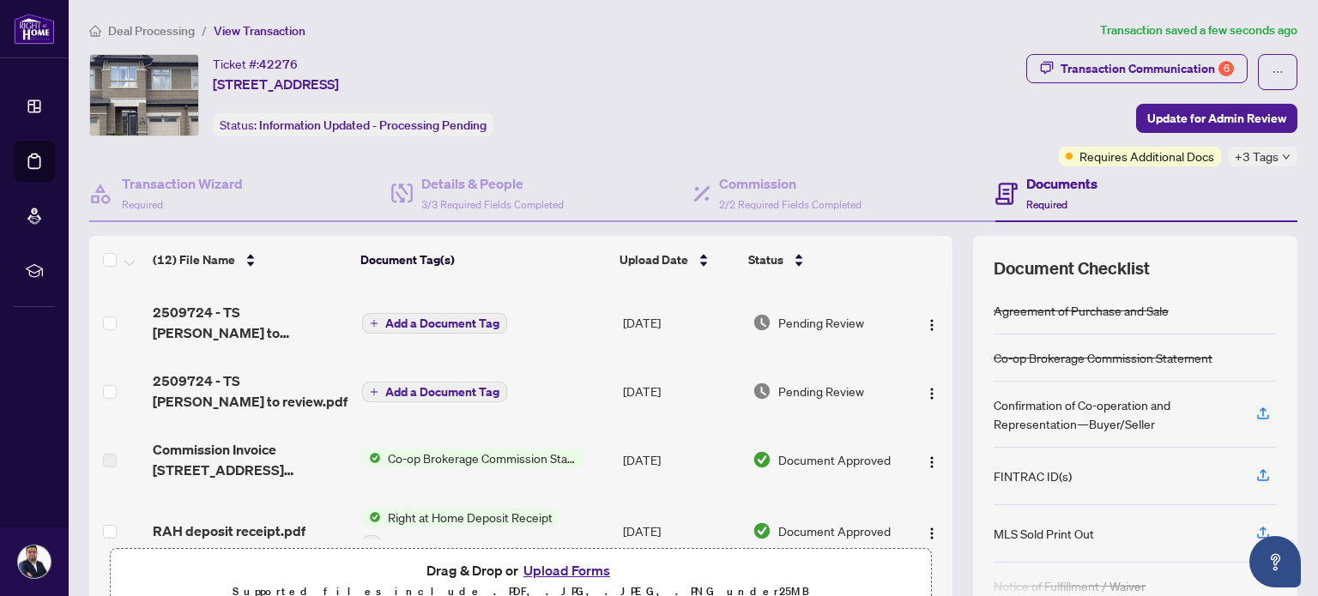
scroll to position [22, 0]
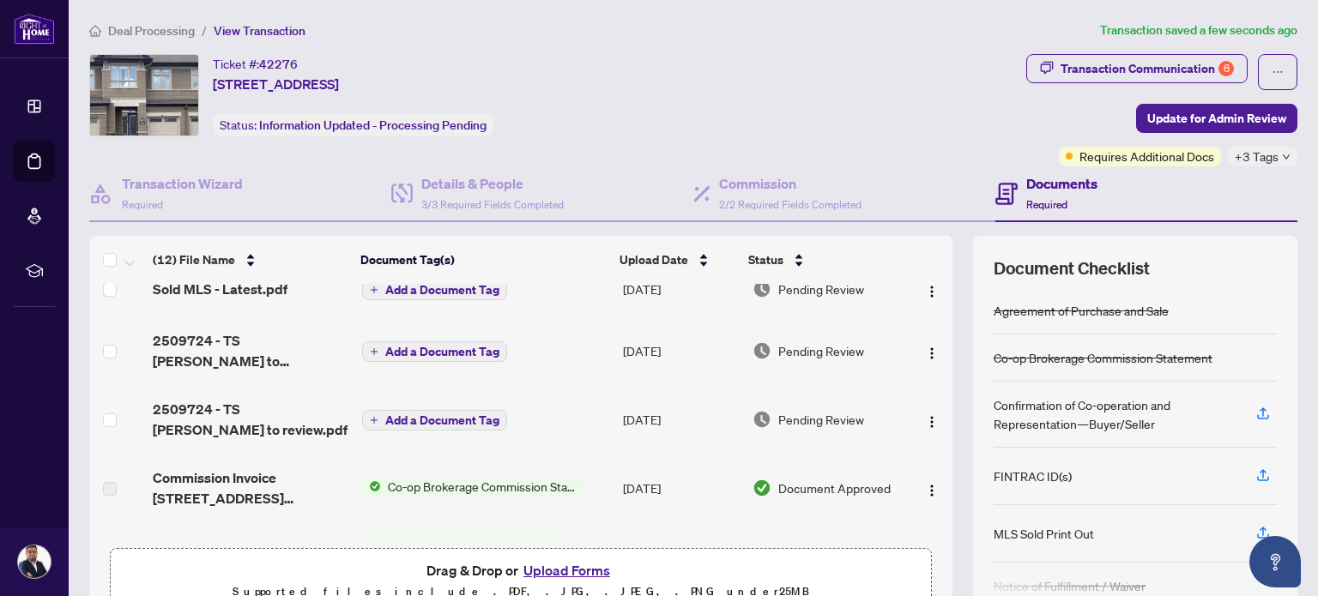
click at [455, 481] on span "Co-op Brokerage Commission Statement" at bounding box center [482, 486] width 203 height 19
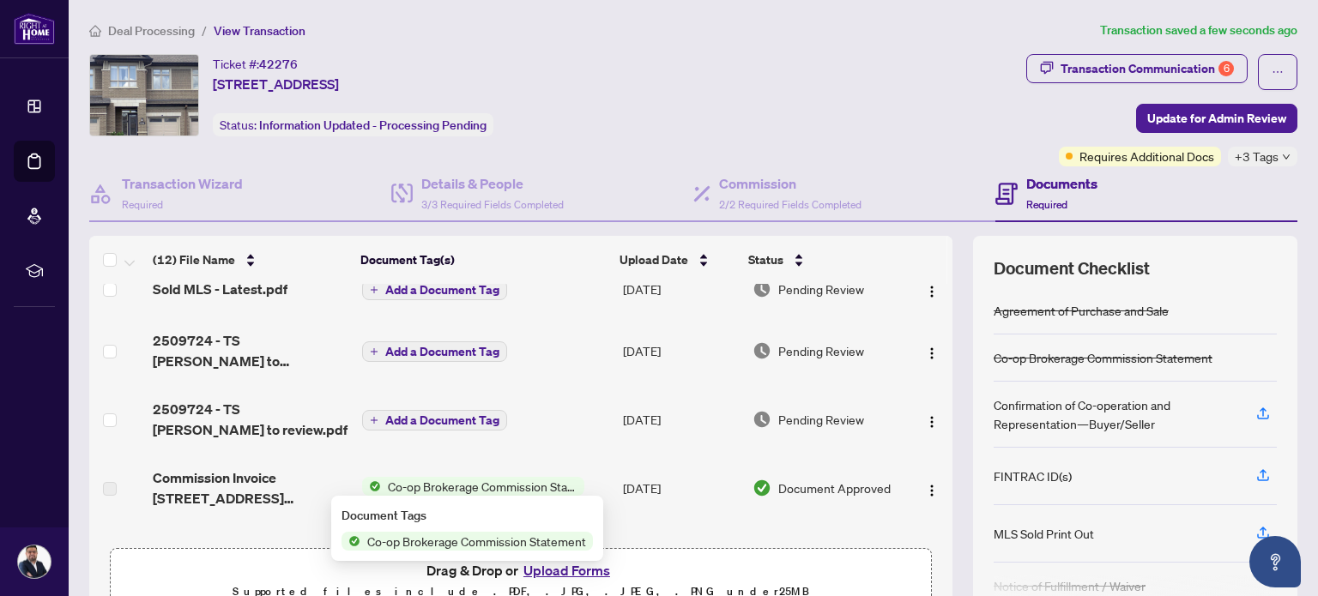
click at [446, 540] on span "Co-op Brokerage Commission Statement" at bounding box center [476, 541] width 232 height 19
click at [384, 518] on div "Document Tags" at bounding box center [466, 515] width 251 height 19
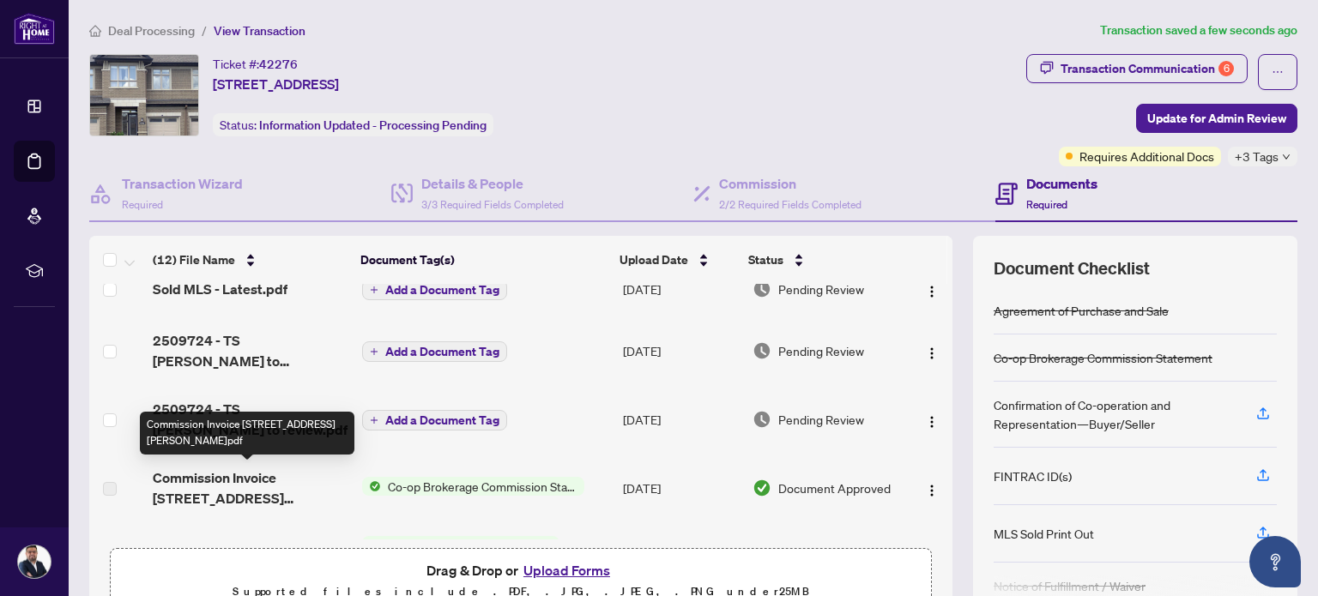
click at [262, 480] on span "Commission Invoice 152 Popplewell Crescent.pdf" at bounding box center [250, 487] width 195 height 41
